Goal: Navigation & Orientation: Find specific page/section

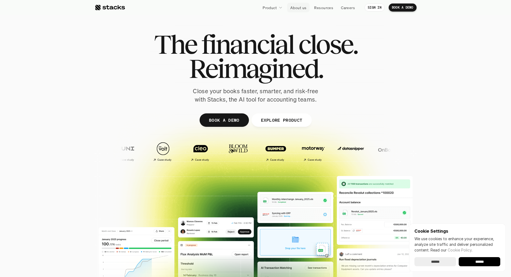
click at [303, 12] on link "About us" at bounding box center [298, 8] width 23 height 10
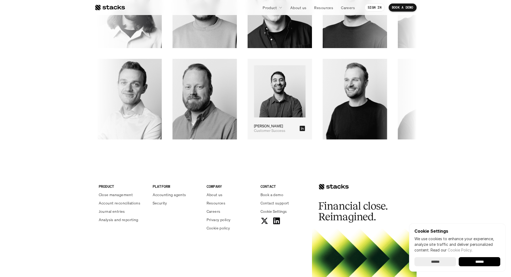
scroll to position [894, 0]
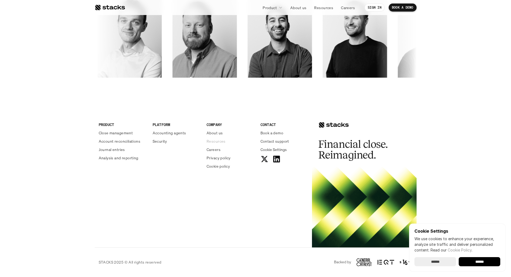
click at [215, 140] on p "Resources" at bounding box center [216, 141] width 19 height 6
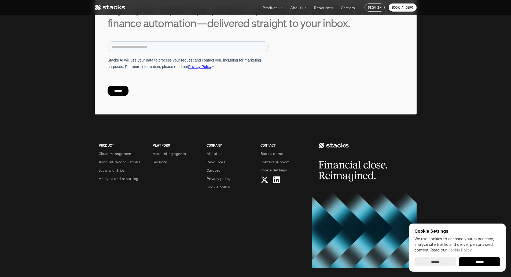
scroll to position [2058, 0]
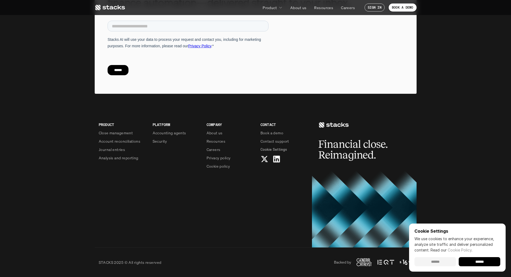
click at [447, 264] on input "******" at bounding box center [436, 261] width 42 height 9
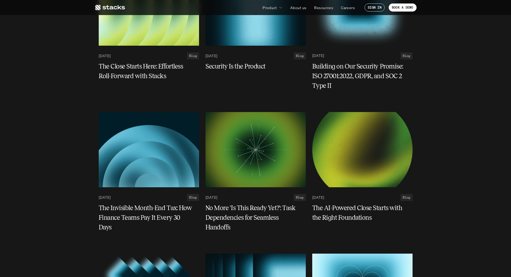
scroll to position [0, 0]
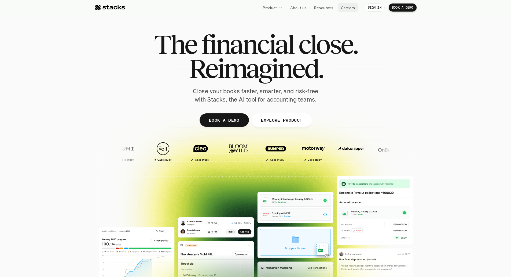
click at [351, 7] on p "Careers" at bounding box center [348, 8] width 14 height 6
click at [301, 8] on p "About us" at bounding box center [298, 8] width 16 height 6
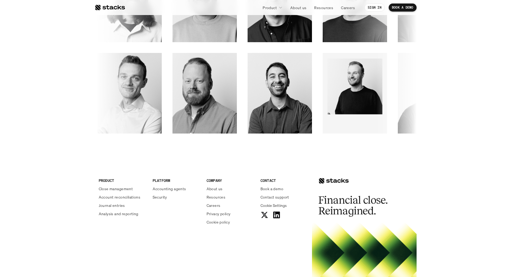
scroll to position [894, 0]
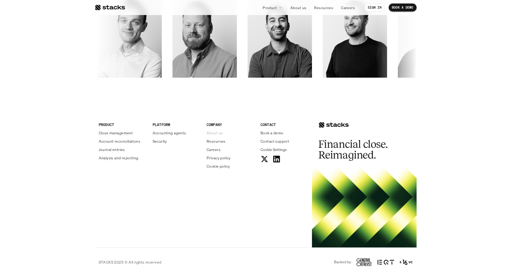
click at [217, 134] on p "About us" at bounding box center [215, 133] width 16 height 6
click at [282, 144] on p "Contact support" at bounding box center [275, 141] width 29 height 6
click at [247, 184] on div "PRODUCT Close management Account reconciliations Journal entries Analysis and r…" at bounding box center [203, 147] width 217 height 86
